Goal: Task Accomplishment & Management: Manage account settings

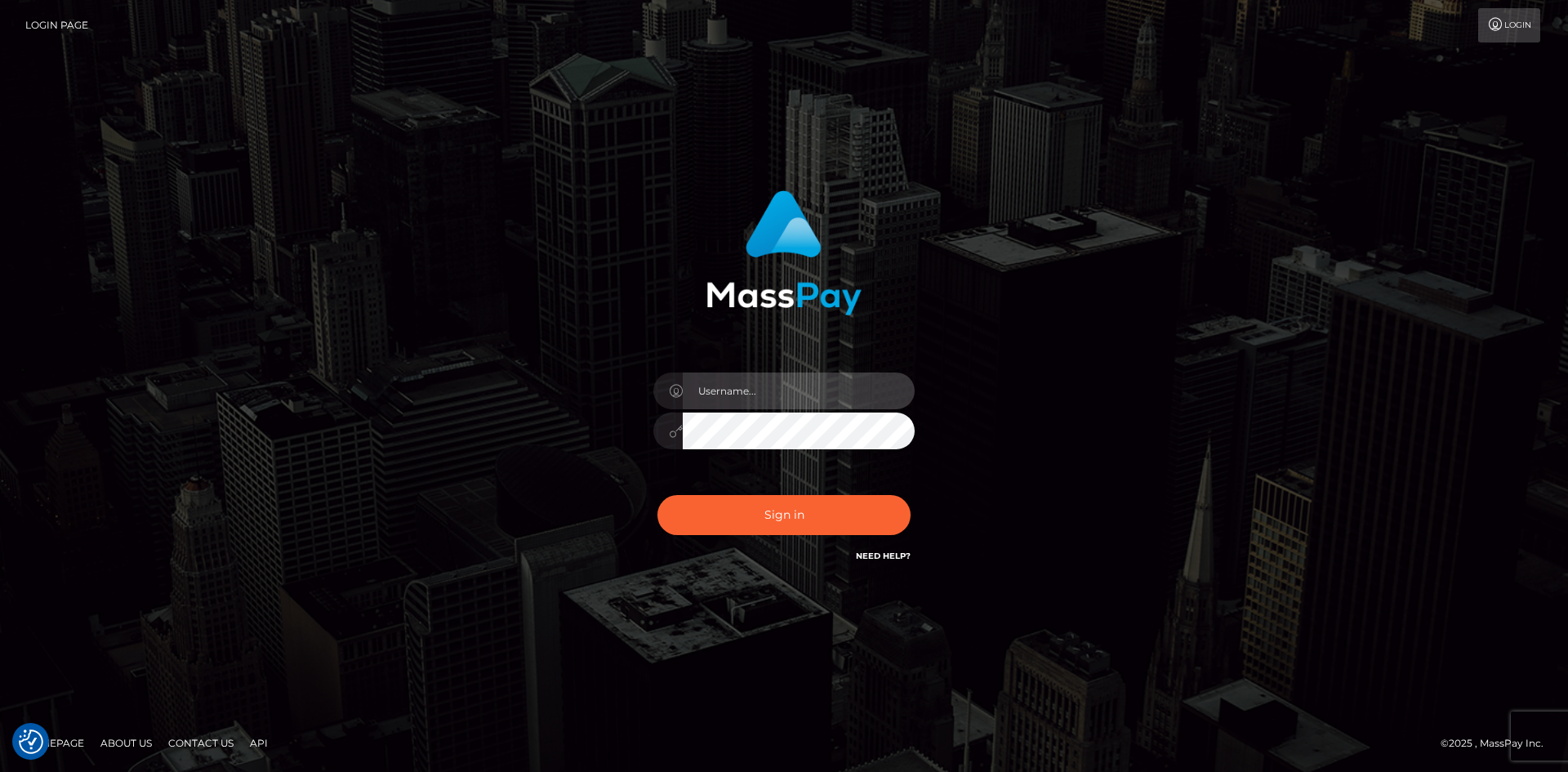
click at [790, 394] on input "text" at bounding box center [798, 390] width 232 height 37
type input "Veronica"
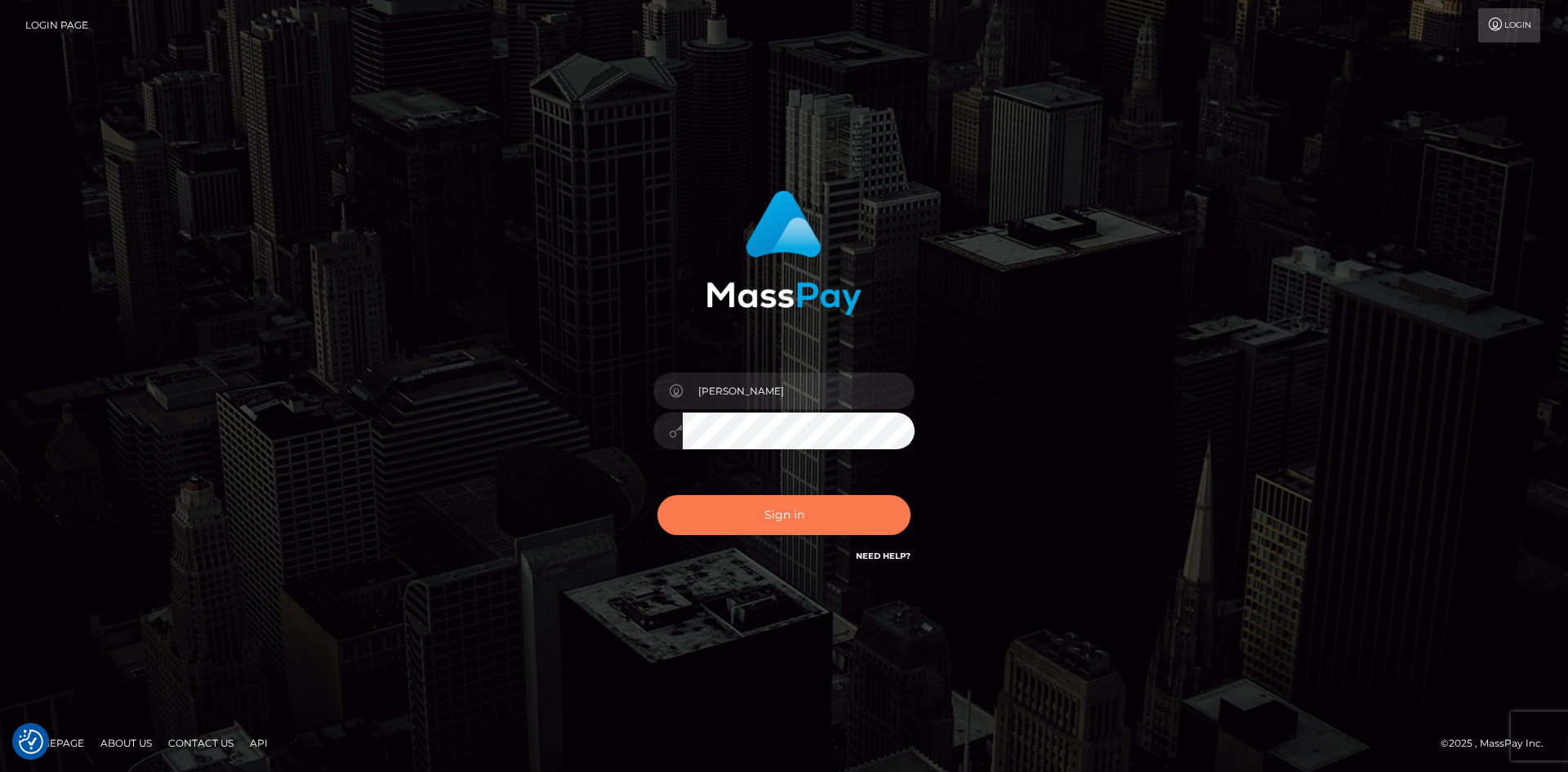
click at [797, 508] on button "Sign in" at bounding box center [784, 515] width 253 height 40
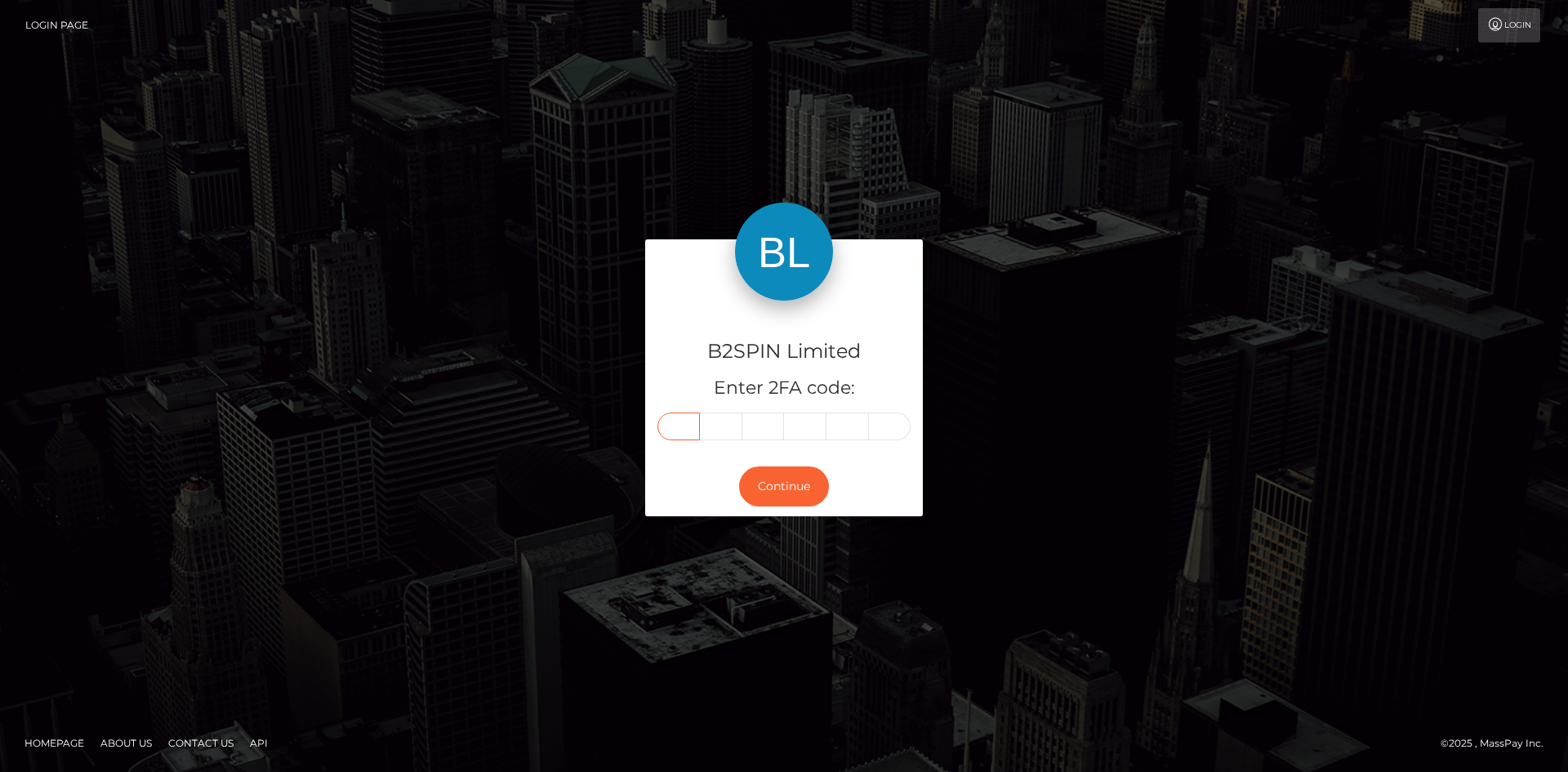
paste input "7"
type input "7"
type input "5"
type input "7"
type input "0"
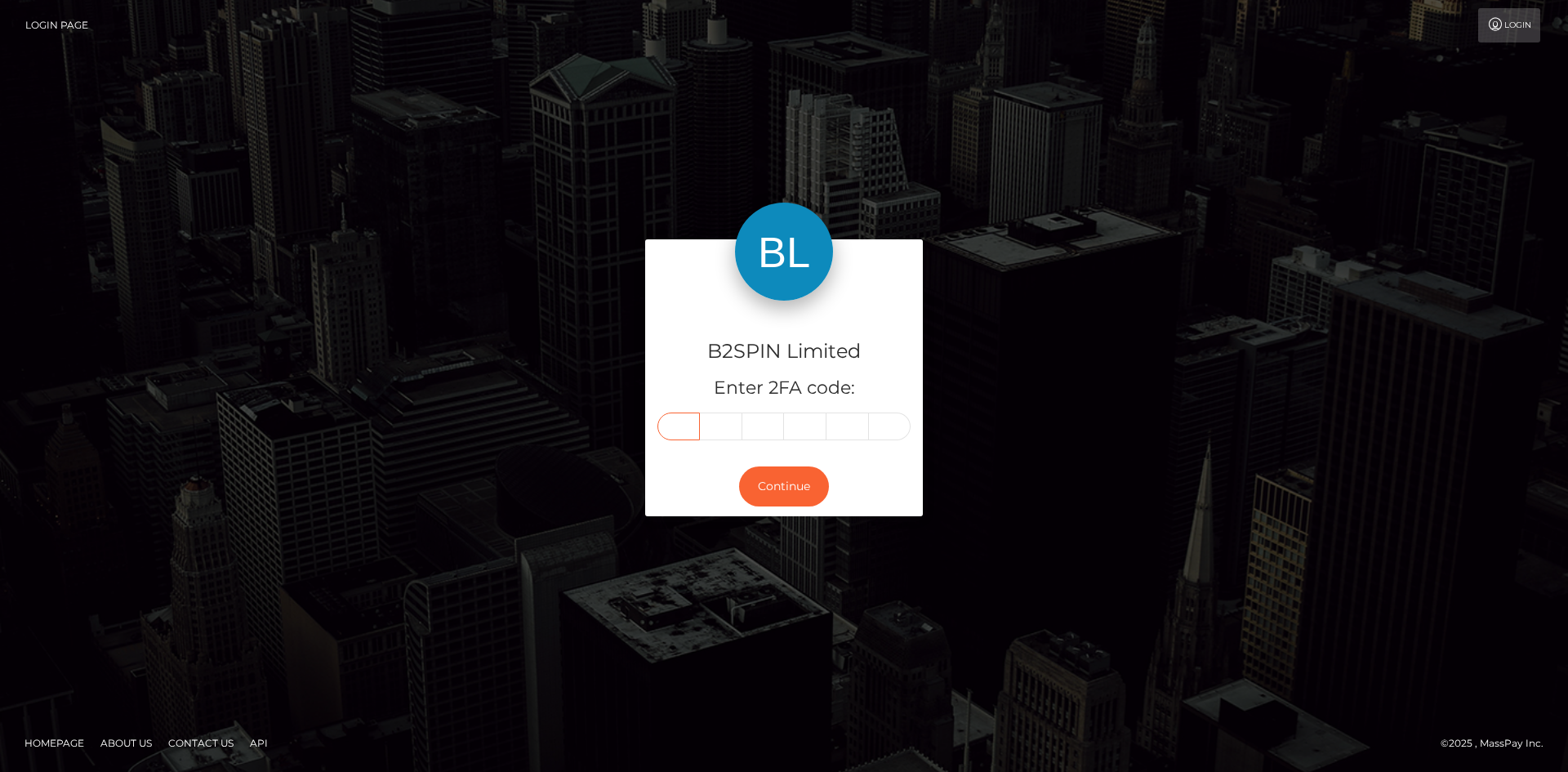
type input "7"
type input "0"
click at [756, 473] on button "Continue" at bounding box center [784, 486] width 90 height 40
click at [762, 486] on button "Continue" at bounding box center [784, 486] width 90 height 40
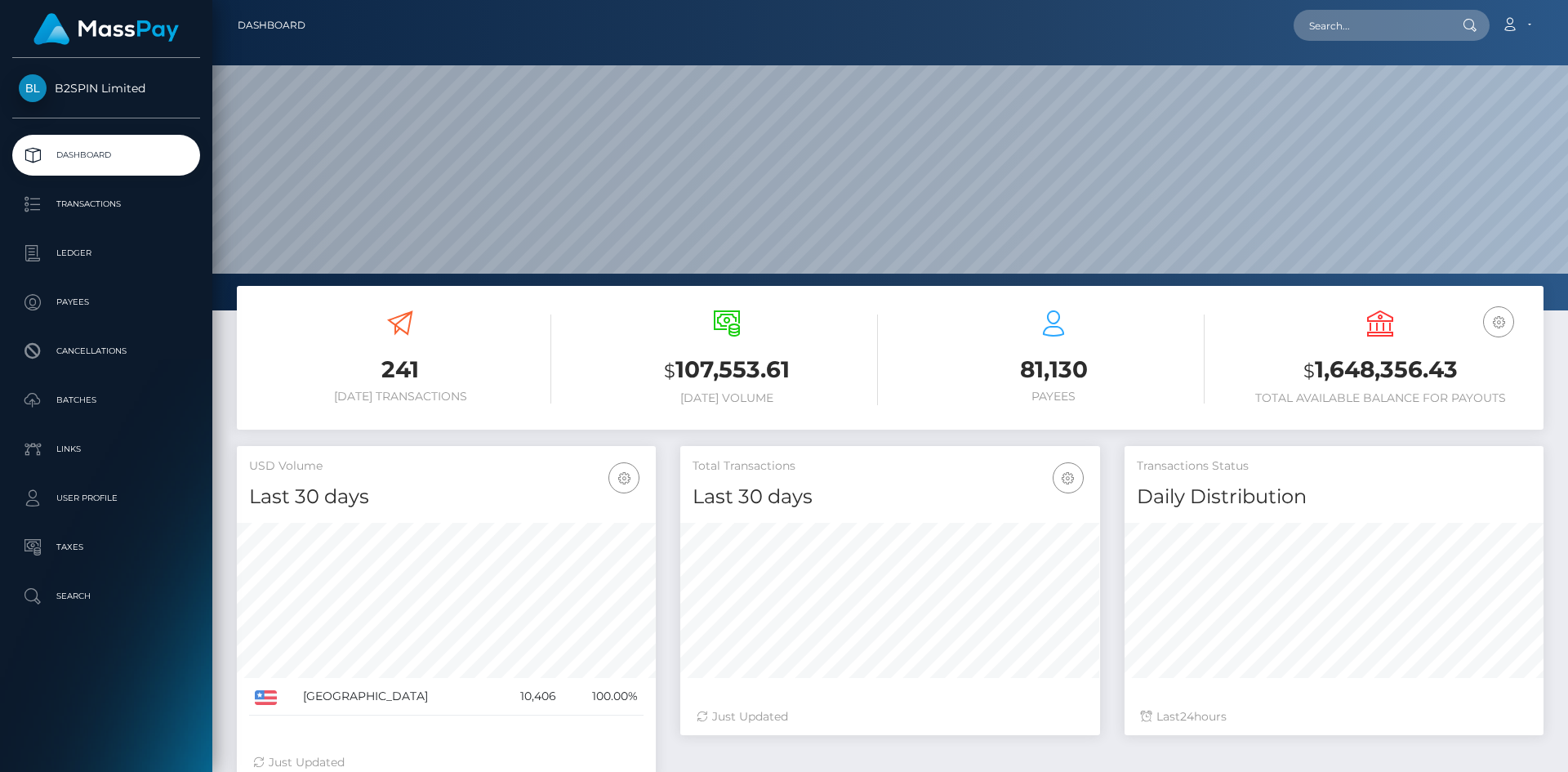
scroll to position [290, 420]
click at [78, 214] on p "Transactions" at bounding box center [106, 204] width 175 height 25
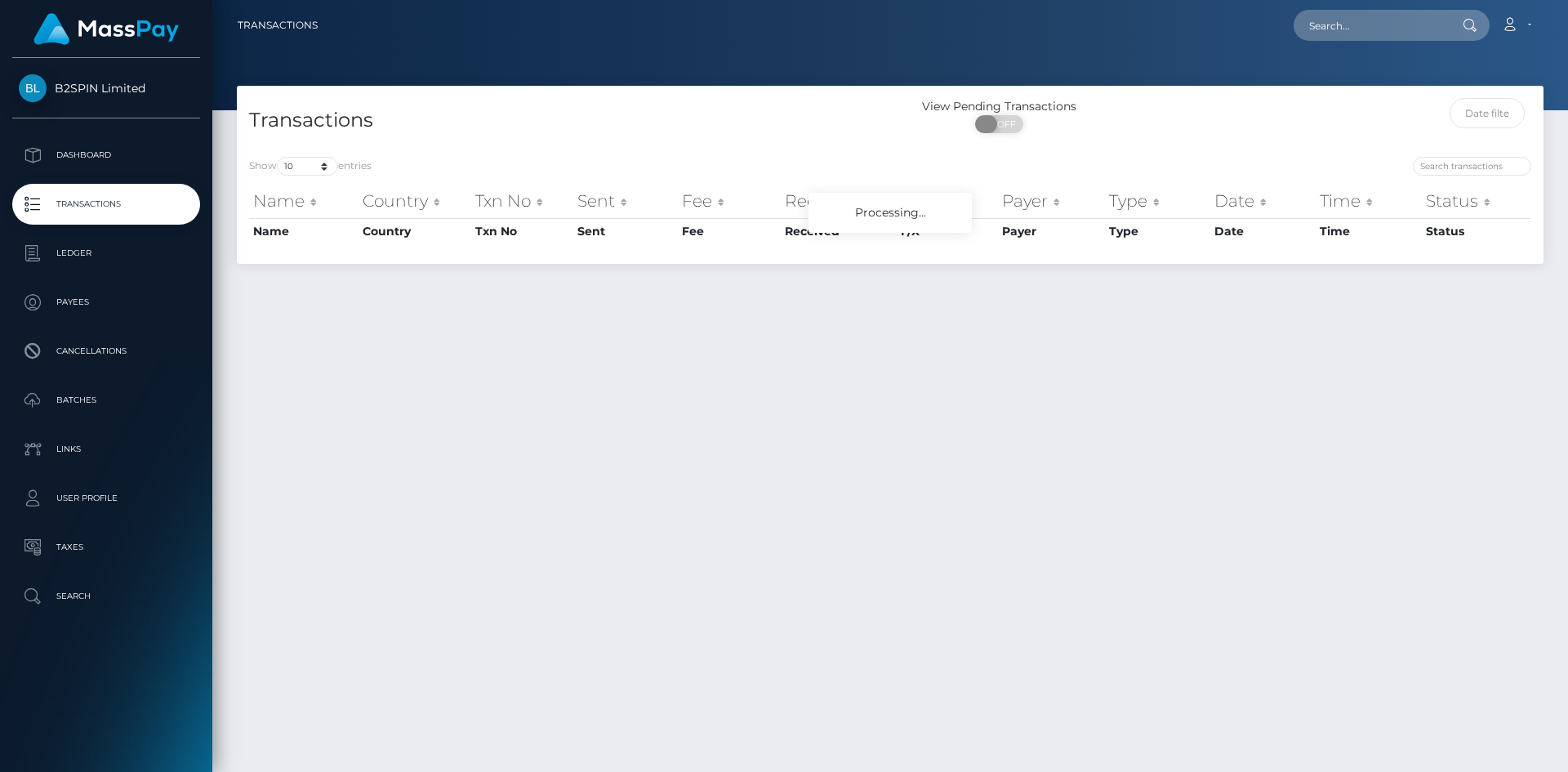
click at [991, 122] on span at bounding box center [986, 124] width 22 height 18
checkbox input "true"
click at [319, 168] on select "10 25 50 100 250 500 1,000 3,500" at bounding box center [307, 166] width 61 height 19
select select "3500"
click at [279, 157] on select "10 25 50 100 250 500 1,000 3,500" at bounding box center [307, 166] width 61 height 19
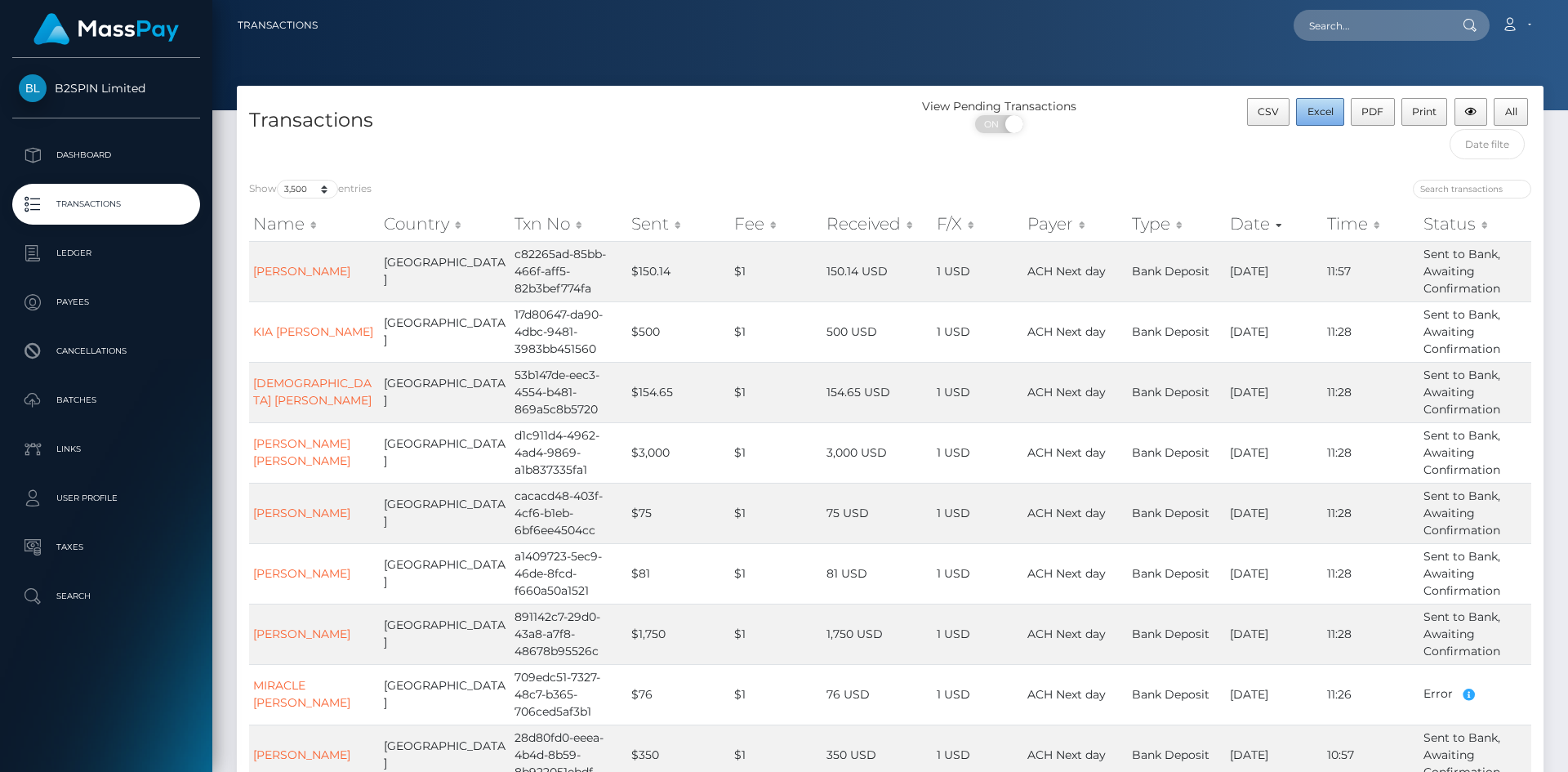
click at [1332, 121] on button "Excel" at bounding box center [1319, 112] width 48 height 27
